Goal: Contribute content: Contribute content

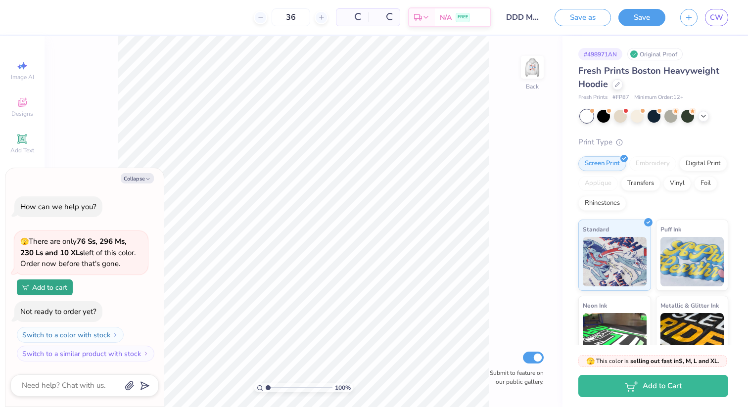
type textarea "x"
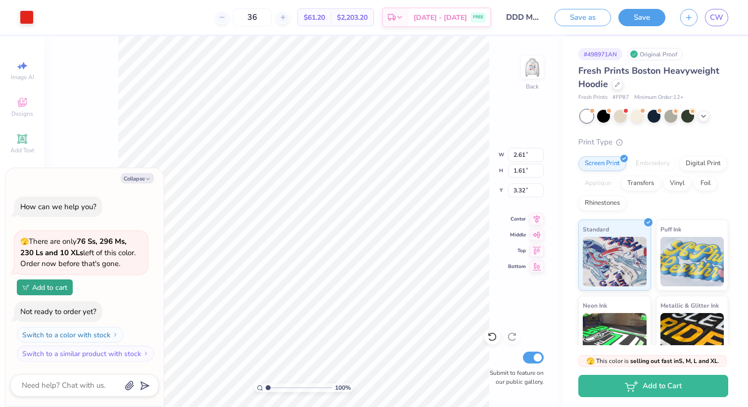
type textarea "x"
type input "3.38"
type textarea "x"
type input "3.68"
click at [147, 179] on polyline "button" at bounding box center [147, 178] width 3 height 1
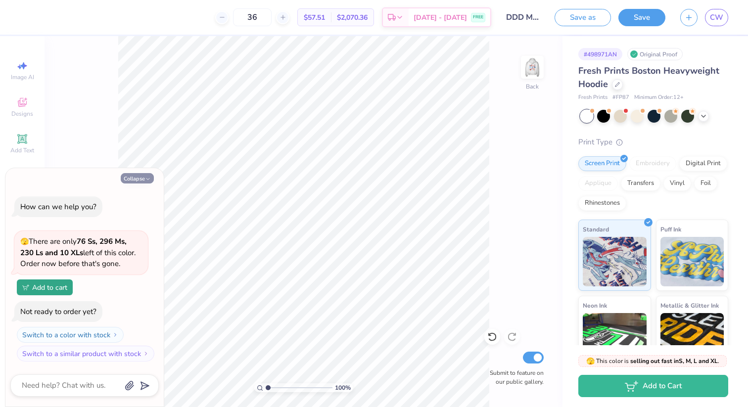
type textarea "x"
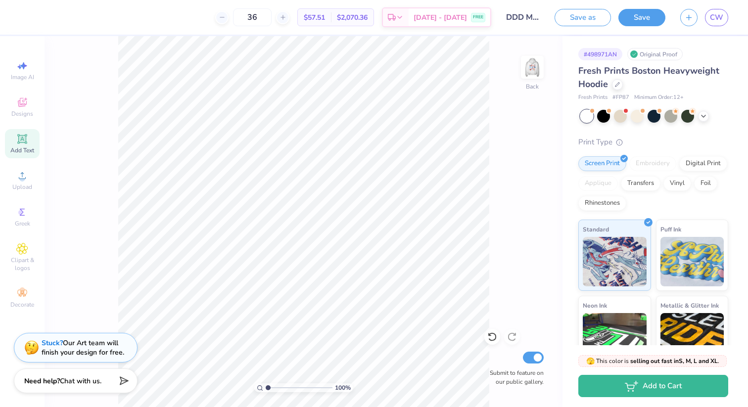
click at [28, 145] on div "Add Text" at bounding box center [22, 143] width 35 height 29
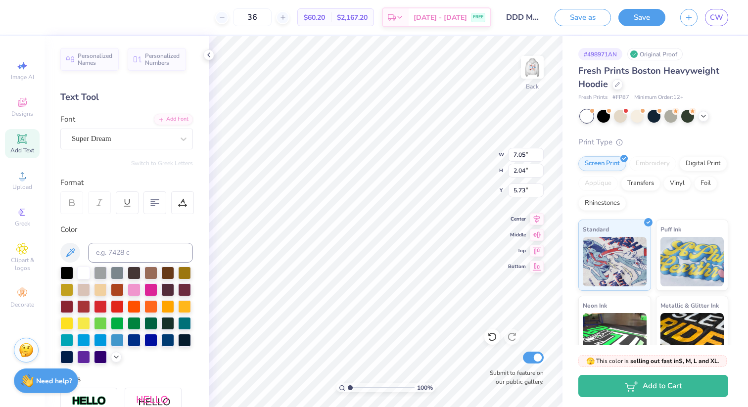
scroll to position [0, 0]
type textarea "Country Christmas"
type input "7.36"
type input "2.84"
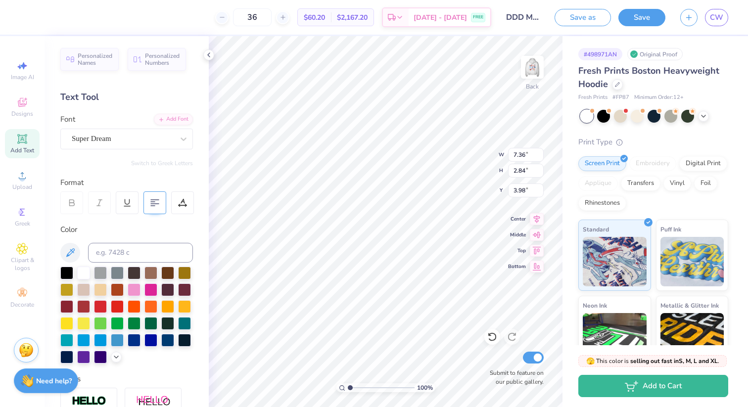
click at [153, 206] on 379 at bounding box center [153, 206] width 4 height 0
click at [112, 306] on div at bounding box center [117, 305] width 13 height 13
click at [134, 340] on div at bounding box center [134, 339] width 13 height 13
type input "4.27"
type input "1.65"
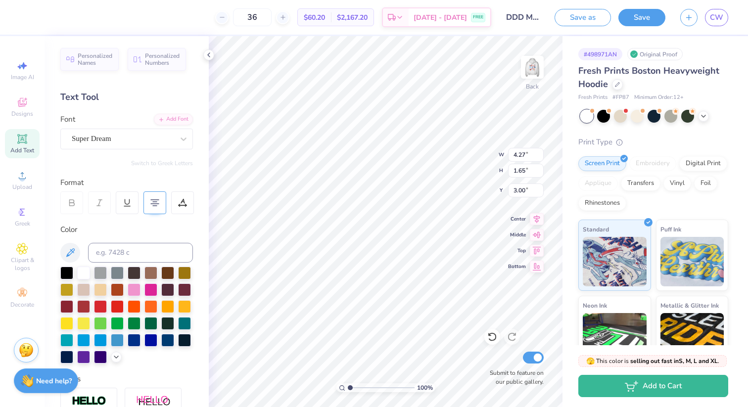
type input "3.98"
type input "7.36"
type input "2.84"
type input "14.35"
type input "5.54"
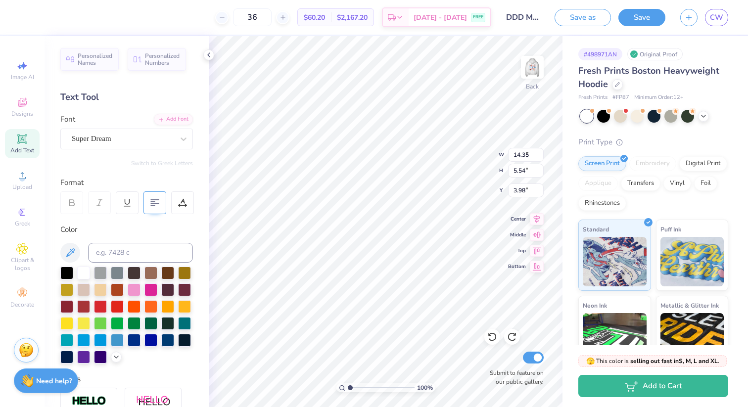
type input "7.05"
type input "2.04"
type input "5.73"
click at [209, 55] on icon at bounding box center [209, 55] width 8 height 8
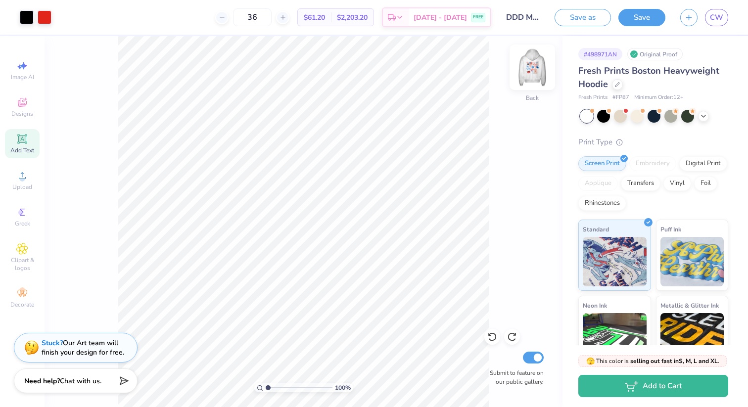
click at [530, 69] on img at bounding box center [533, 68] width 40 height 40
click at [519, 59] on img at bounding box center [533, 68] width 40 height 40
click at [710, 26] on div "Save as Save CW" at bounding box center [651, 17] width 193 height 35
click at [712, 24] on link "CW" at bounding box center [716, 17] width 23 height 17
click at [715, 17] on span "CW" at bounding box center [716, 17] width 13 height 11
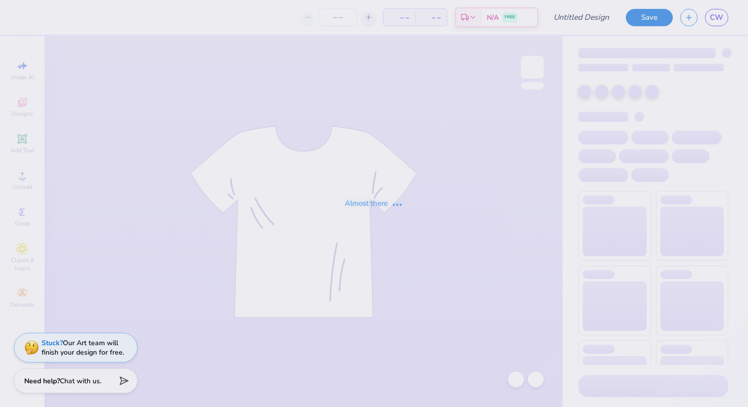
type input "DDD Monthly Merch"
type input "36"
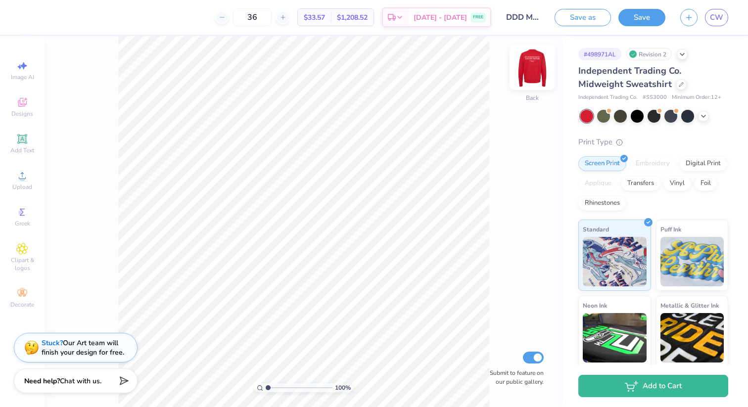
click at [541, 75] on img at bounding box center [533, 68] width 40 height 40
type input "6.24"
click at [648, 12] on button "Save" at bounding box center [641, 15] width 47 height 17
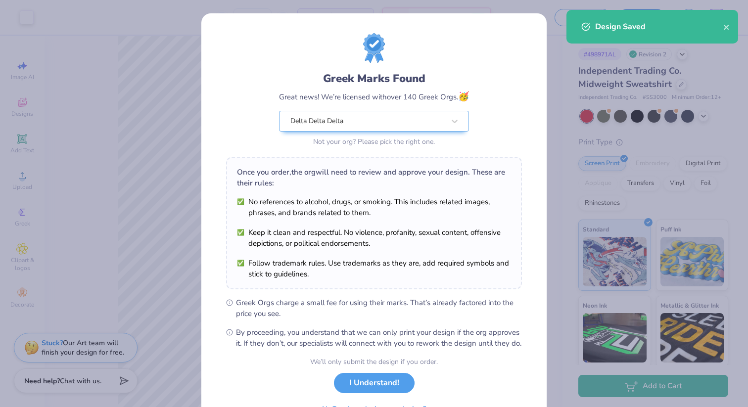
scroll to position [56, 0]
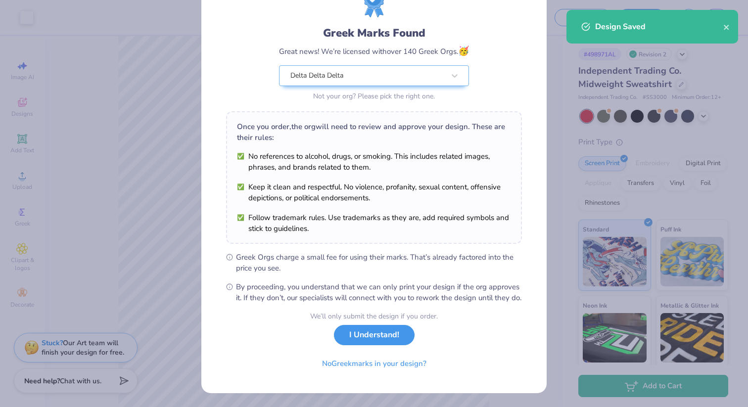
click at [362, 340] on button "I Understand!" at bounding box center [374, 335] width 81 height 20
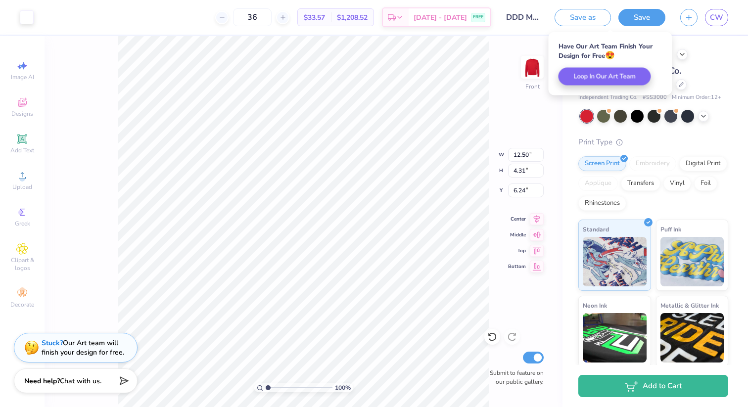
type input "7.04"
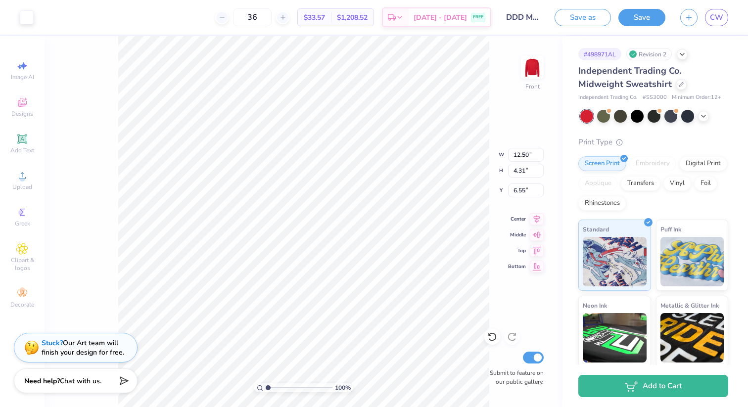
type input "6.55"
click at [676, 86] on div at bounding box center [681, 83] width 11 height 11
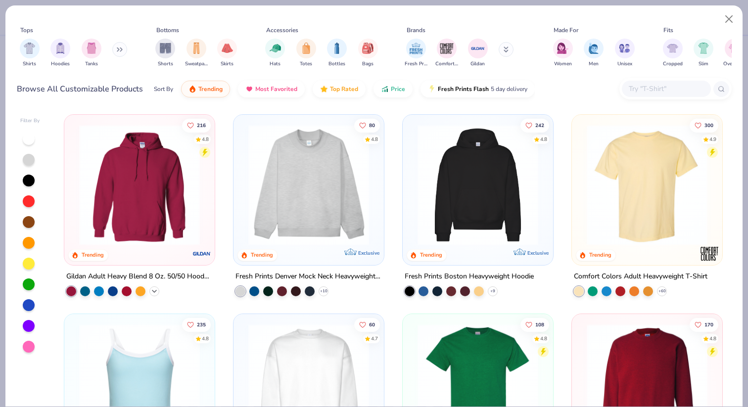
click at [157, 287] on icon at bounding box center [154, 291] width 8 height 8
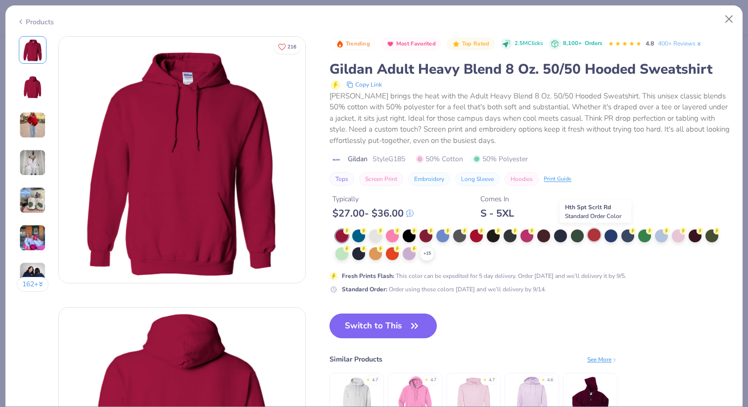
click at [595, 235] on div at bounding box center [594, 235] width 13 height 13
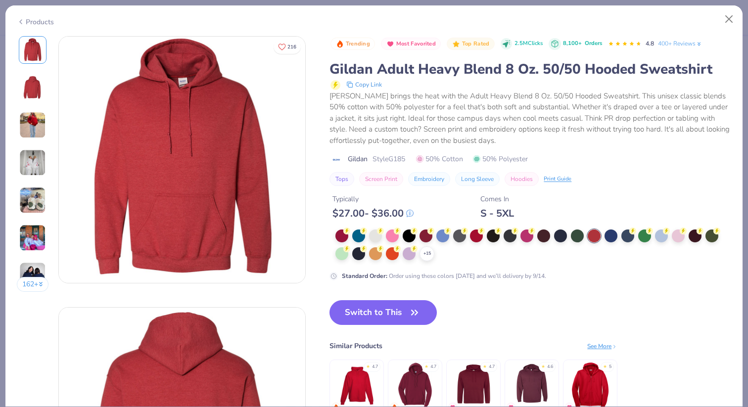
click at [726, 31] on div "Products 162 + 216 AU Alpha Phi, [GEOGRAPHIC_DATA] AH Alpha [GEOGRAPHIC_DATA], …" at bounding box center [374, 206] width 738 height 402
click at [725, 25] on button "Close" at bounding box center [729, 19] width 19 height 19
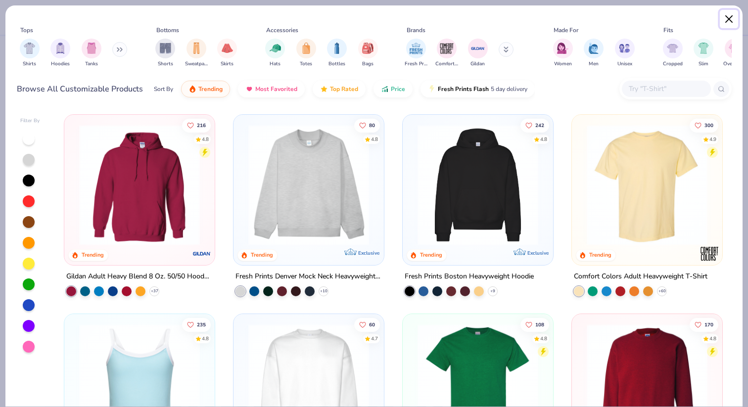
click at [728, 21] on button "Close" at bounding box center [729, 19] width 19 height 19
